Goal: Navigation & Orientation: Go to known website

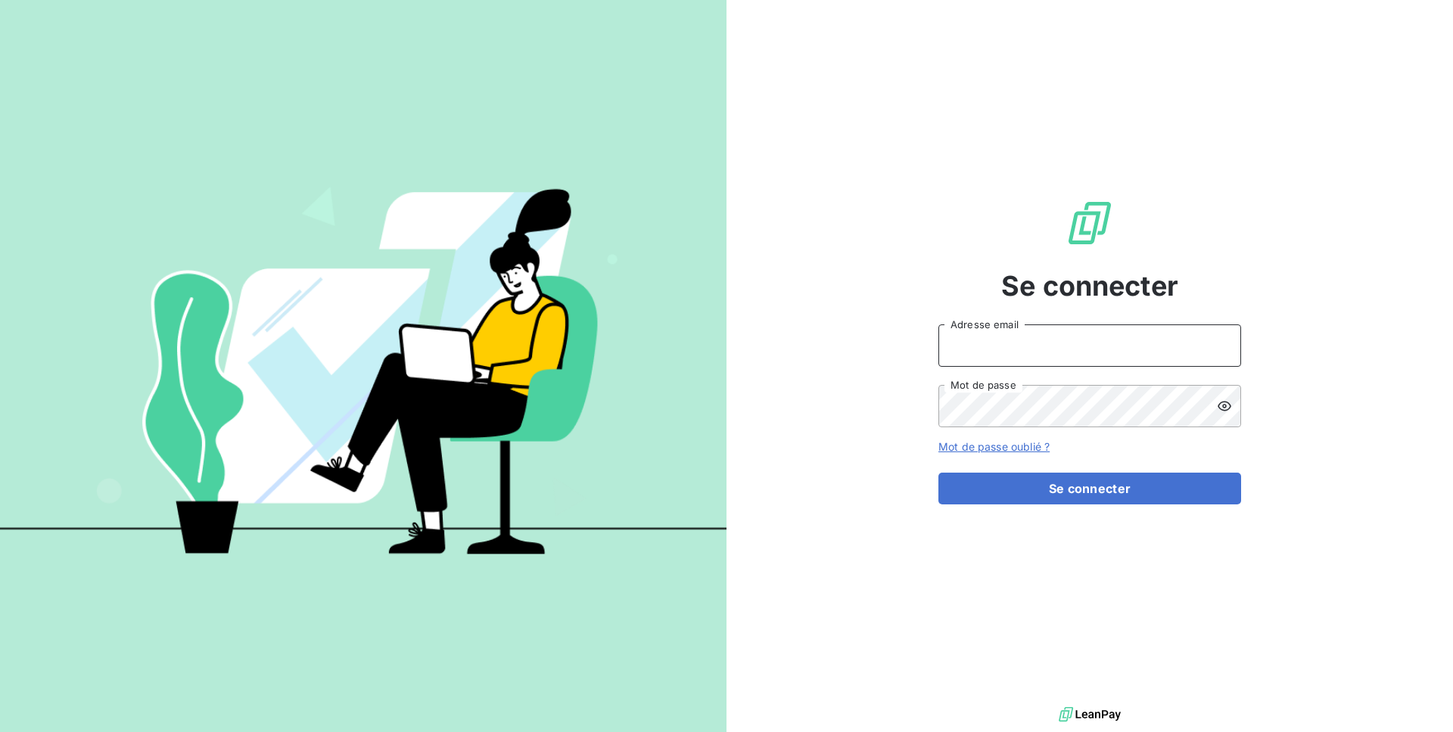
click at [955, 359] on input "Adresse email" at bounding box center [1089, 346] width 303 height 42
click at [1062, 343] on input "admin@[PERSON_NAME]" at bounding box center [1089, 346] width 303 height 42
type input "admin@spiriittest"
click at [938, 473] on button "Se connecter" at bounding box center [1089, 489] width 303 height 32
